Goal: Task Accomplishment & Management: Complete application form

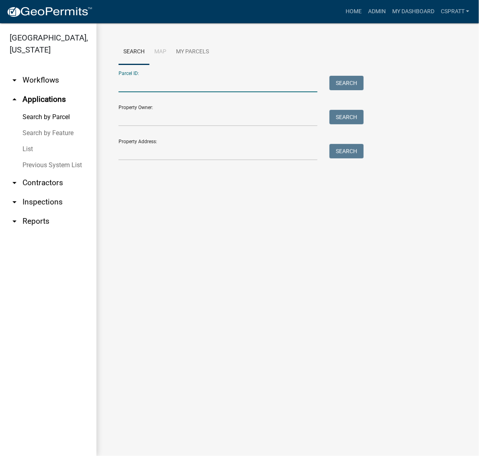
click at [133, 92] on input "Parcel ID:" at bounding box center [217, 84] width 199 height 16
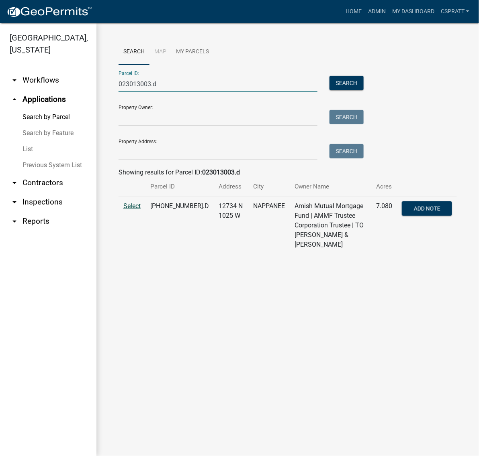
type input "023013003.d"
click at [137, 210] on span "Select" at bounding box center [131, 206] width 17 height 8
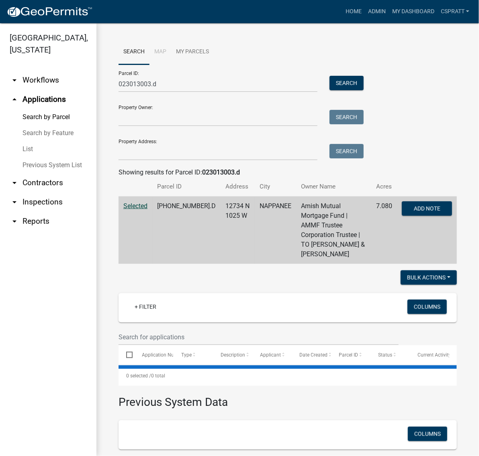
click at [137, 210] on span "Selected" at bounding box center [135, 206] width 24 height 8
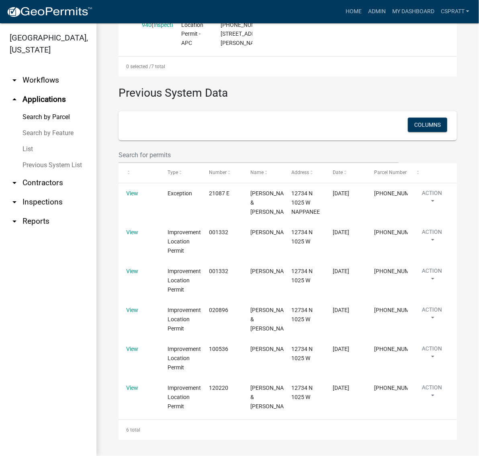
scroll to position [1054, 0]
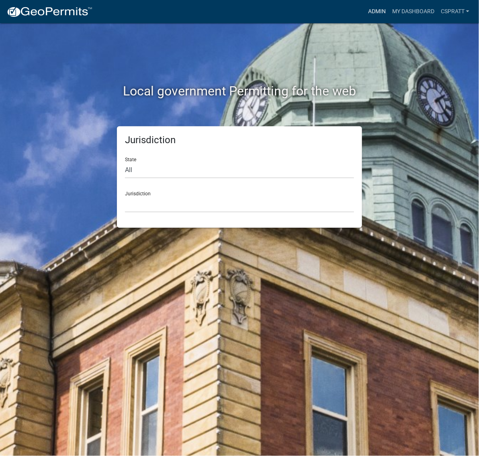
click at [365, 8] on link "Admin" at bounding box center [377, 11] width 24 height 15
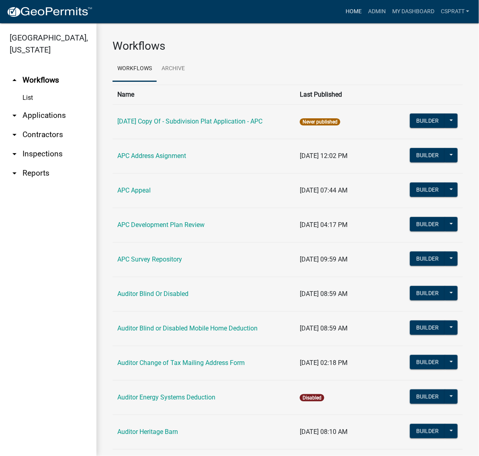
click at [342, 16] on link "Home" at bounding box center [353, 11] width 22 height 15
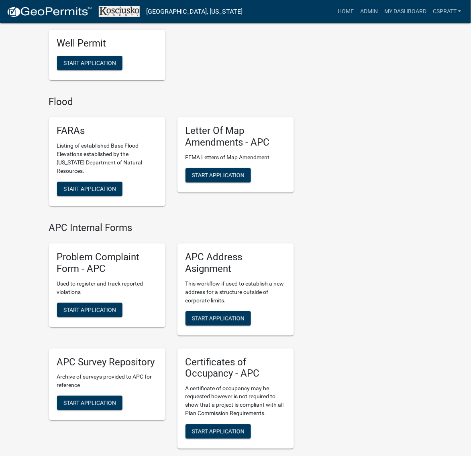
scroll to position [1957, 0]
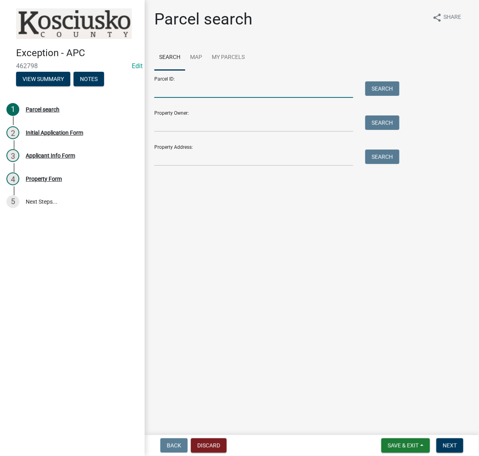
click at [213, 98] on input "Parcel ID:" at bounding box center [253, 89] width 199 height 16
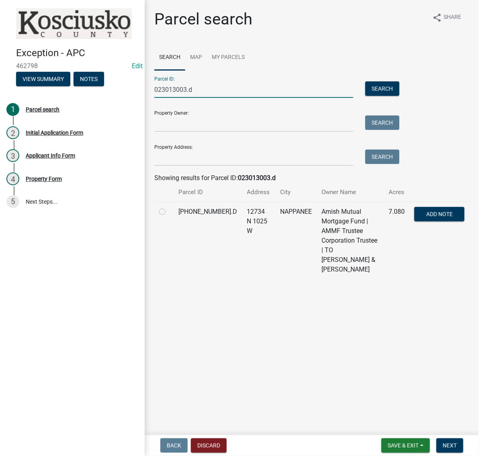
type input "023013003.d"
click at [169, 207] on label at bounding box center [169, 207] width 0 height 0
click at [169, 212] on input "radio" at bounding box center [171, 209] width 5 height 5
radio input "true"
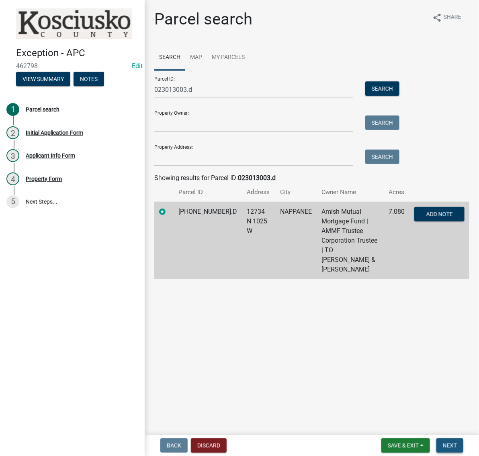
click at [450, 451] on button "Next" at bounding box center [449, 446] width 27 height 14
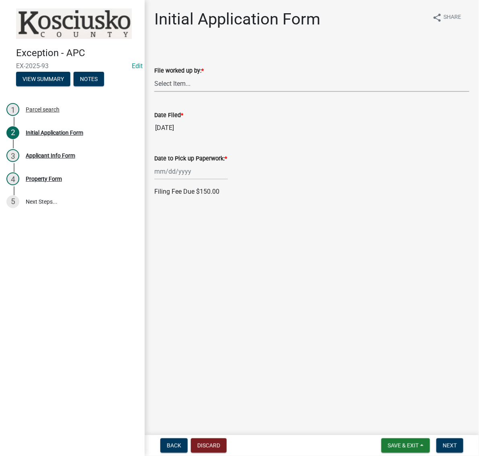
click at [197, 92] on select "Select Item... MMS LT AT CS [PERSON_NAME]" at bounding box center [311, 83] width 315 height 16
click at [157, 92] on select "Select Item... MMS LT AT CS [PERSON_NAME]" at bounding box center [311, 83] width 315 height 16
select select "c872cdc8-ca01-49f1-a213-e4b05fa58cd2"
click at [181, 180] on div "Aug Sep Oct Nov [DATE] 2026 2027 2028 2029 2030 2031 2032 2033 2034 2035 2036 2…" at bounding box center [190, 171] width 73 height 16
click at [169, 269] on div "18" at bounding box center [162, 262] width 13 height 13
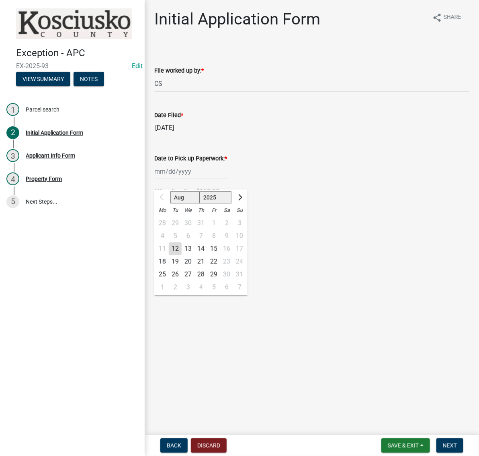
type input "[DATE]"
click at [447, 446] on span "Next" at bounding box center [449, 446] width 14 height 6
